Goal: Transaction & Acquisition: Purchase product/service

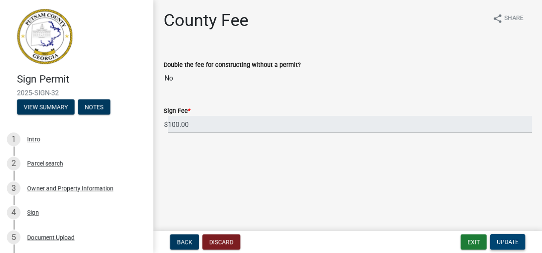
click at [503, 243] on span "Update" at bounding box center [508, 242] width 22 height 7
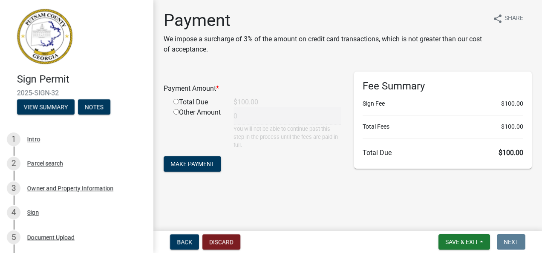
click at [176, 103] on input "radio" at bounding box center [176, 102] width 6 height 6
radio input "true"
type input "100"
click at [199, 168] on button "Make Payment" at bounding box center [193, 163] width 58 height 15
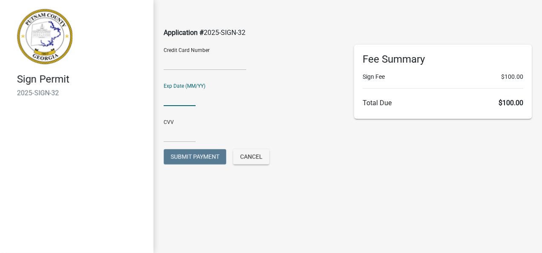
click at [173, 98] on input "text" at bounding box center [180, 97] width 32 height 17
type input "9"
type input "09/30"
click at [185, 133] on input "text" at bounding box center [180, 133] width 32 height 17
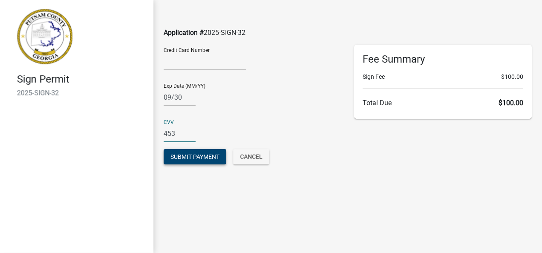
type input "453"
click at [184, 161] on button "Submit Payment" at bounding box center [195, 156] width 63 height 15
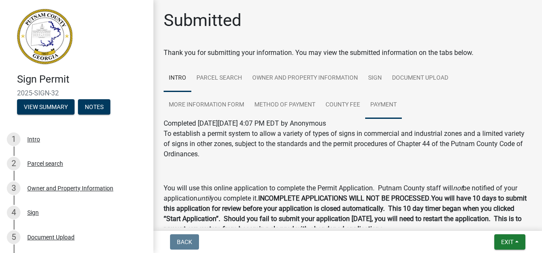
click at [380, 104] on link "Payment" at bounding box center [383, 105] width 37 height 27
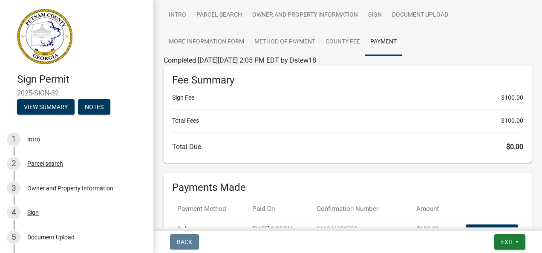
scroll to position [160, 0]
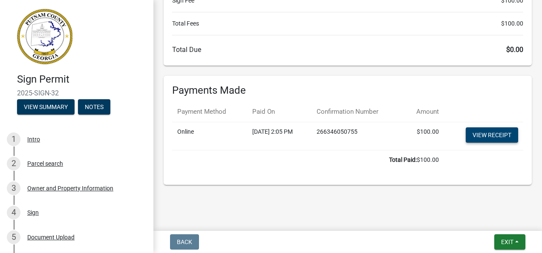
click at [492, 131] on link "View receipt" at bounding box center [492, 134] width 52 height 15
click at [492, 133] on link "View receipt" at bounding box center [492, 134] width 52 height 15
